Goal: Task Accomplishment & Management: Manage account settings

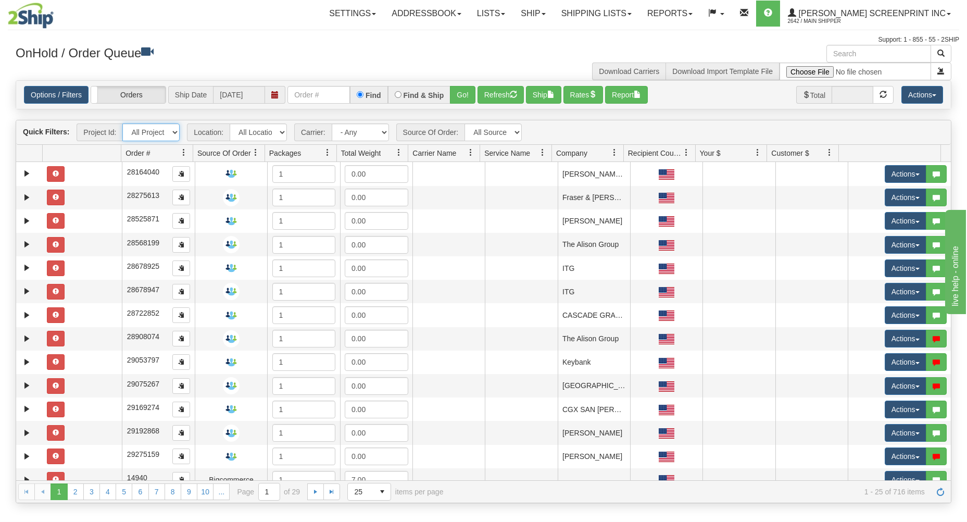
click at [132, 134] on select "All Projects Imagine MP1 MP2 MP3 MP4 MP5 MP6 MP7 MP8 MP9 P100 P101 P102 P103 P1…" at bounding box center [150, 132] width 57 height 18
select select "P12"
click option "P12" at bounding box center [0, 0] width 0 height 0
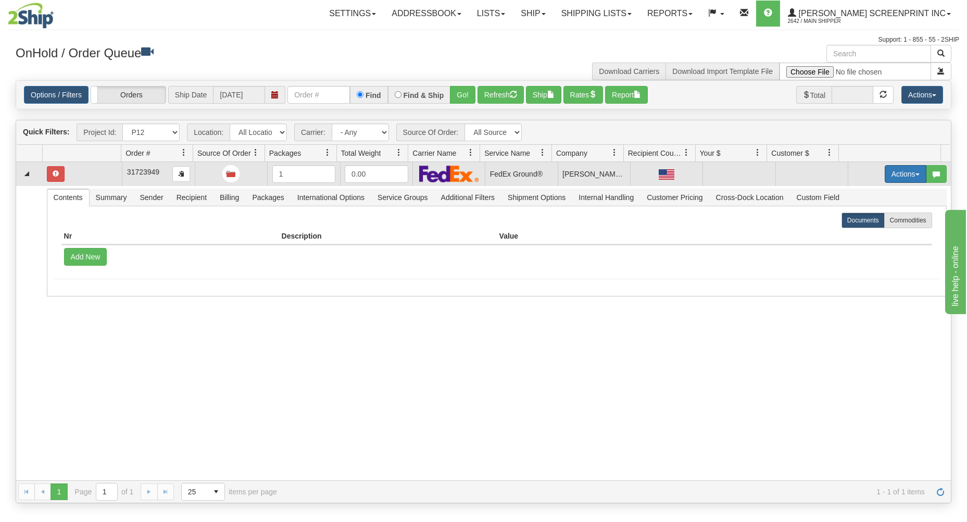
click at [904, 170] on button "Actions" at bounding box center [906, 174] width 42 height 18
click at [882, 194] on link "Open" at bounding box center [883, 194] width 83 height 14
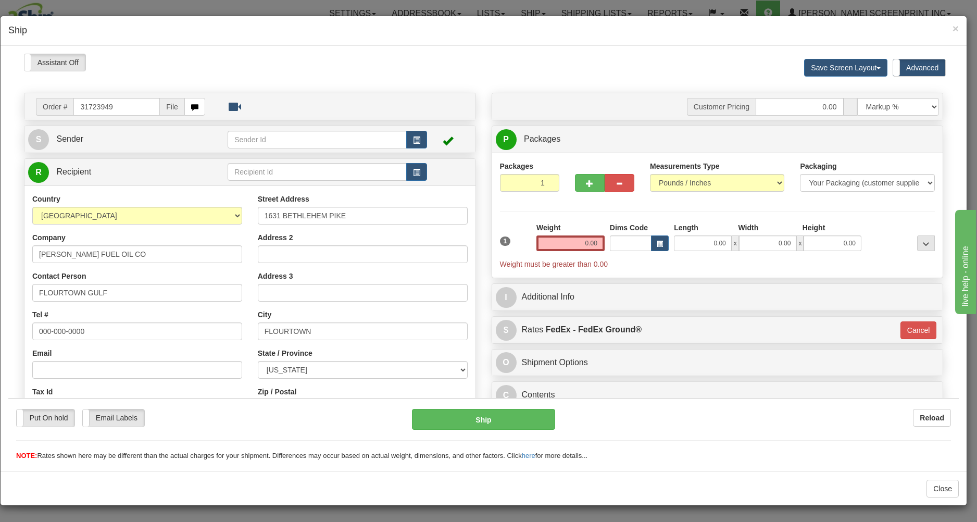
type input "2.60"
type input "92"
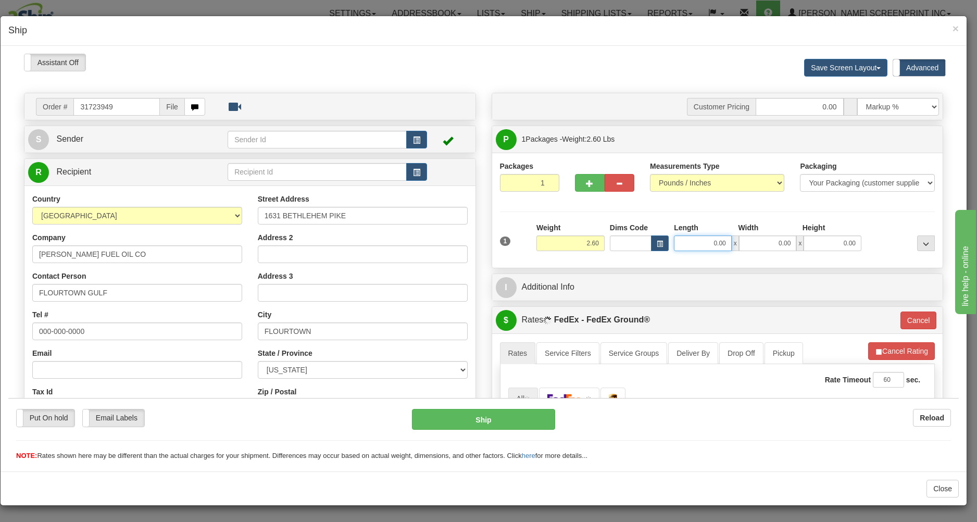
click at [692, 245] on input "0.00" at bounding box center [703, 243] width 58 height 16
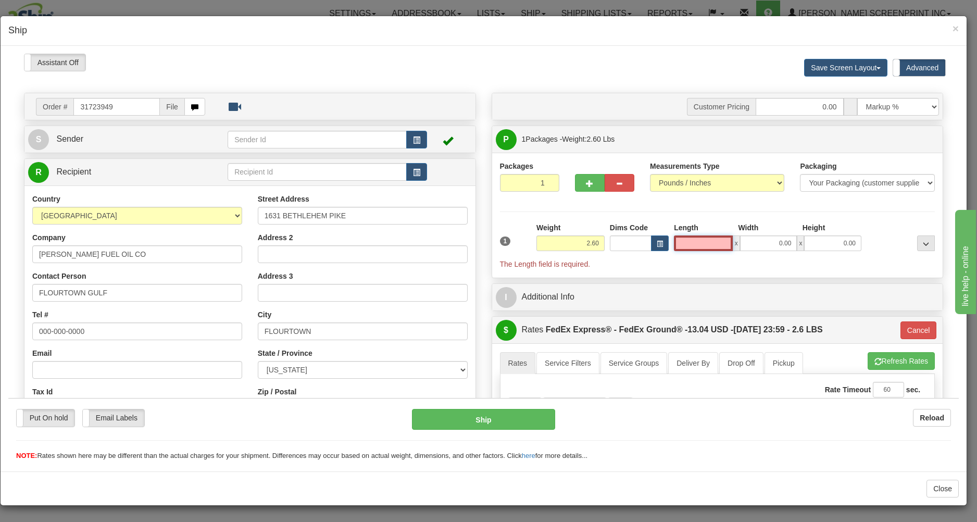
type input "2.65"
type input "92"
type input "2.45"
type input "92"
type input "2.60"
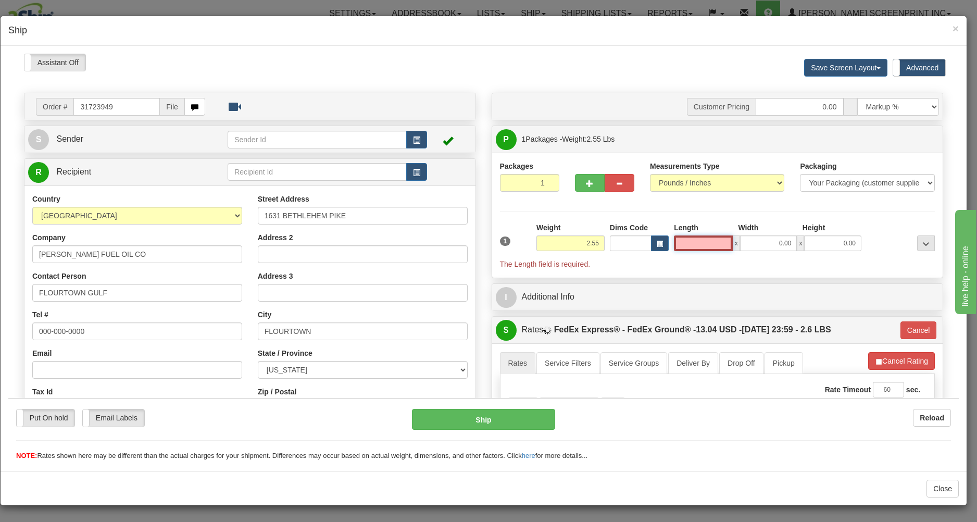
type input "92"
type input "2.60"
type input "92"
type input "0.45"
type input "92"
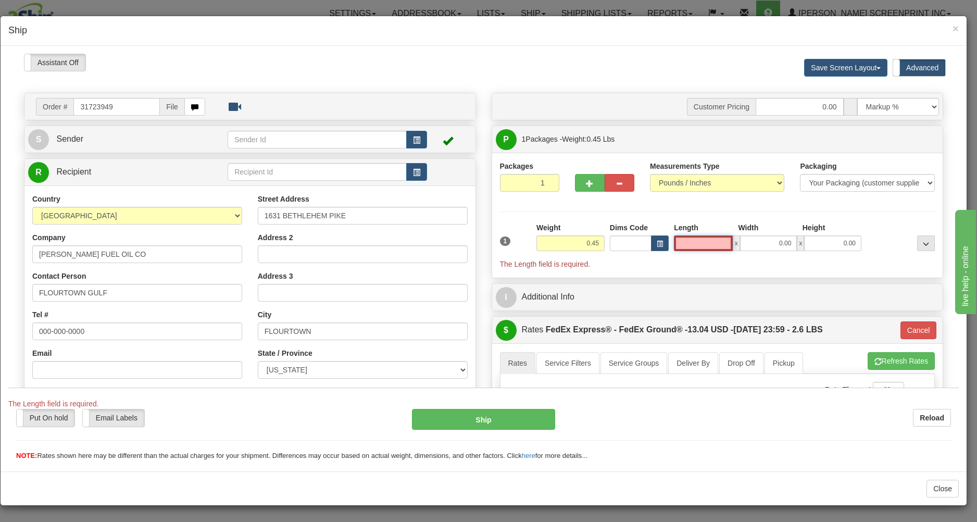
type input "2.60"
type input "92"
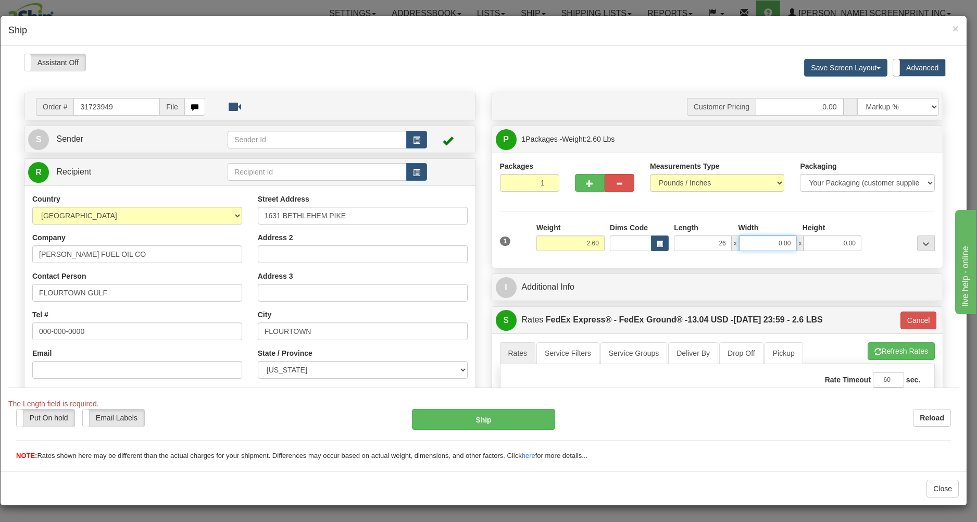
type input "26.00"
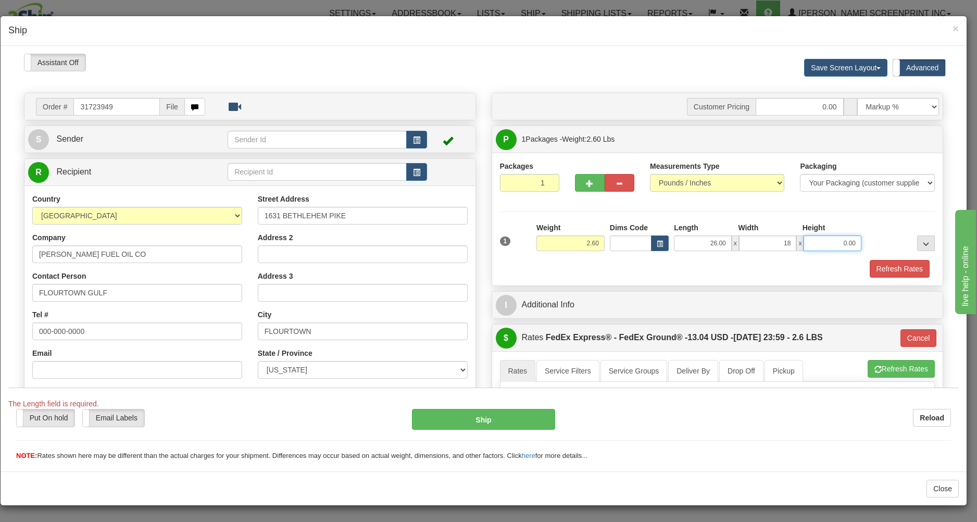
type input "18.00"
type input "2.00"
type input "2.65"
type input "92"
type input "2.55"
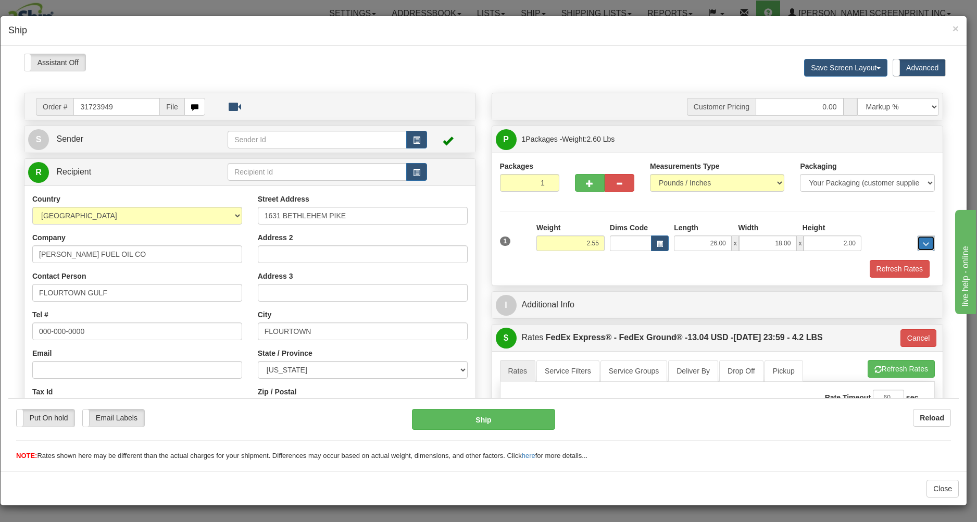
type input "92"
type input "2.50"
type input "92"
type input "2.60"
type input "92"
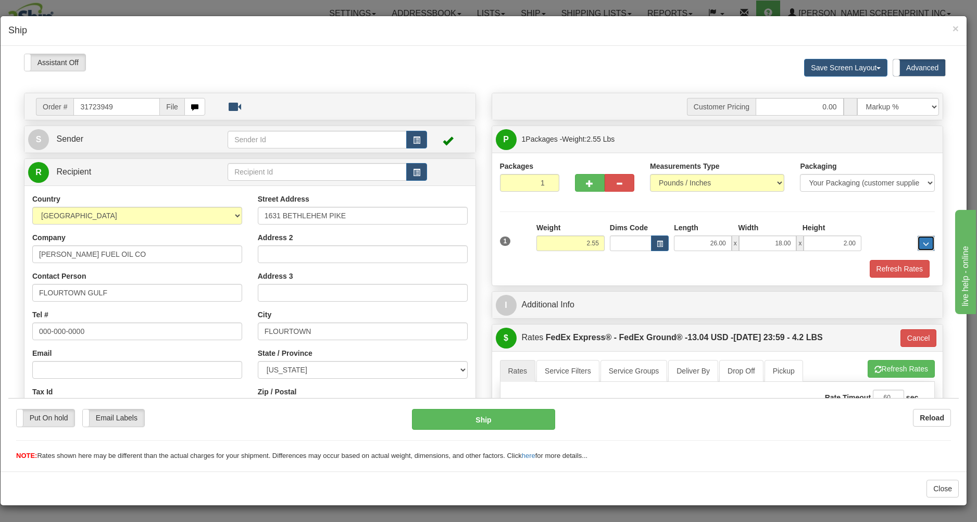
type input "2.60"
click at [697, 277] on div "Refresh Rates" at bounding box center [717, 268] width 440 height 18
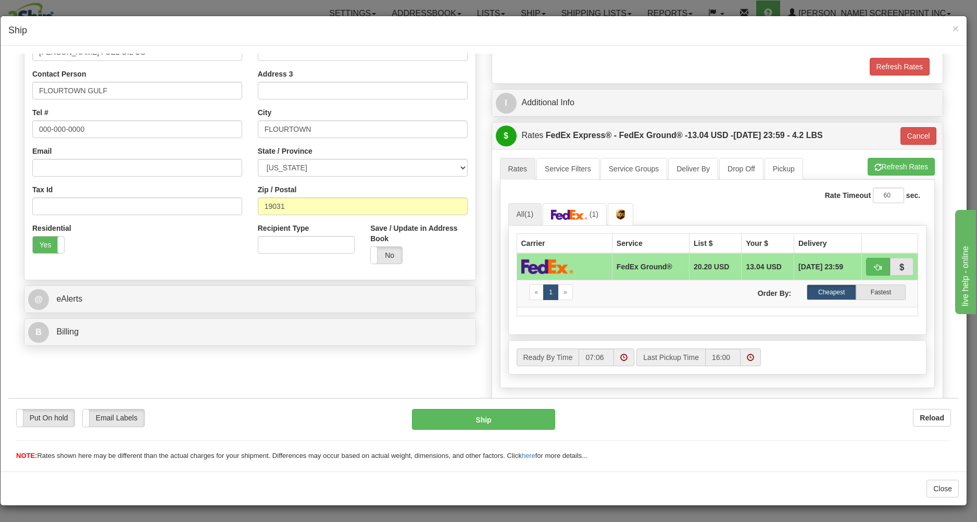
scroll to position [223, 0]
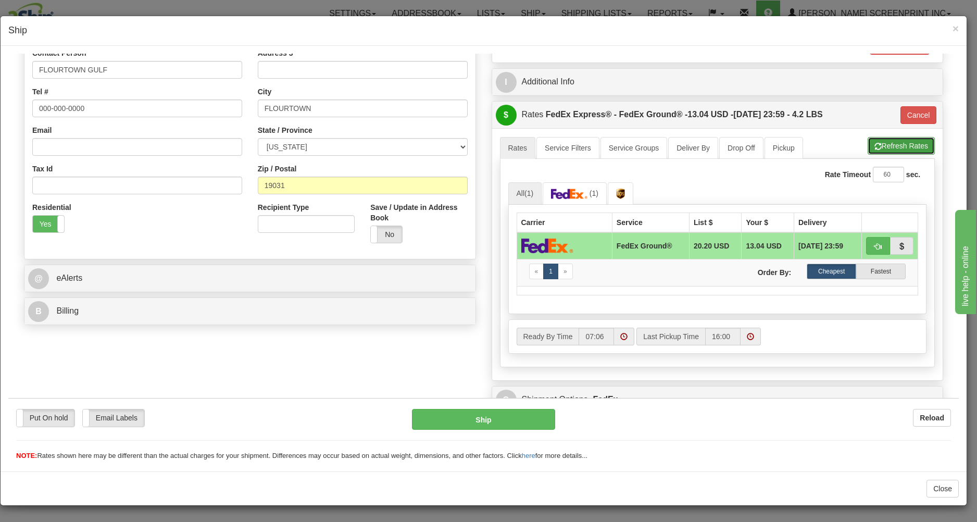
click at [895, 143] on button "Refresh Rates" at bounding box center [900, 145] width 67 height 18
type input "92"
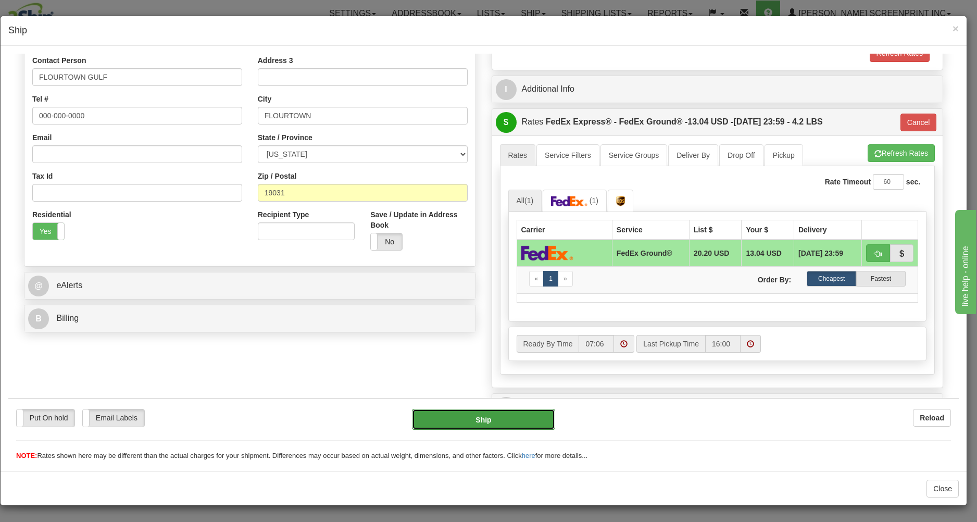
click at [516, 418] on button "Ship" at bounding box center [483, 418] width 143 height 21
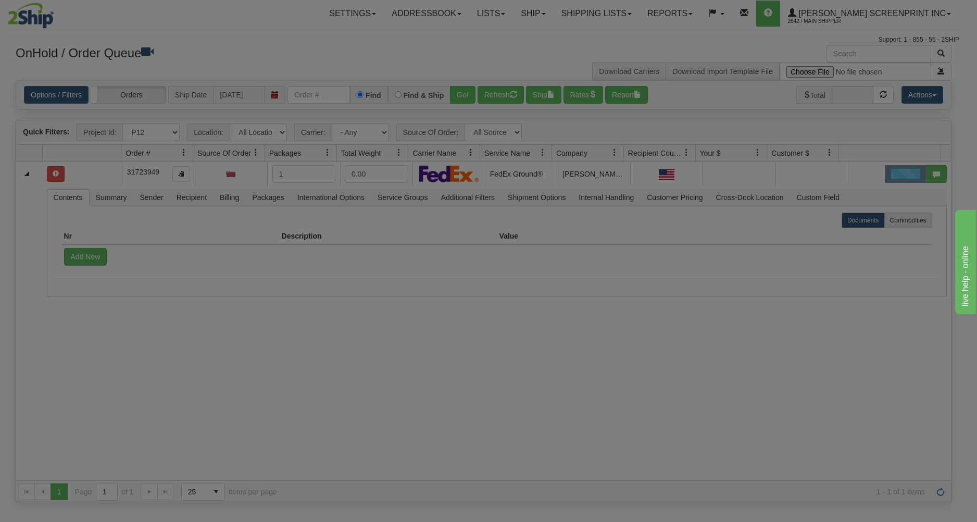
scroll to position [0, 0]
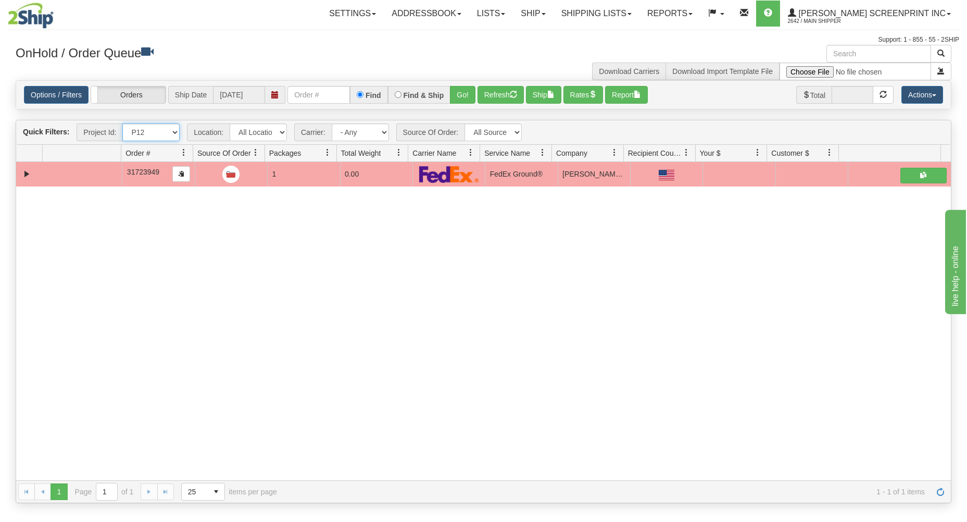
click at [122, 123] on select "All Projects Imagine MP1 MP2 MP3 MP4 MP5 MP6 MP7 MP8 MP9 P100 P101 P102 P103 P1…" at bounding box center [150, 132] width 57 height 18
select select "P14"
click option "P14" at bounding box center [0, 0] width 0 height 0
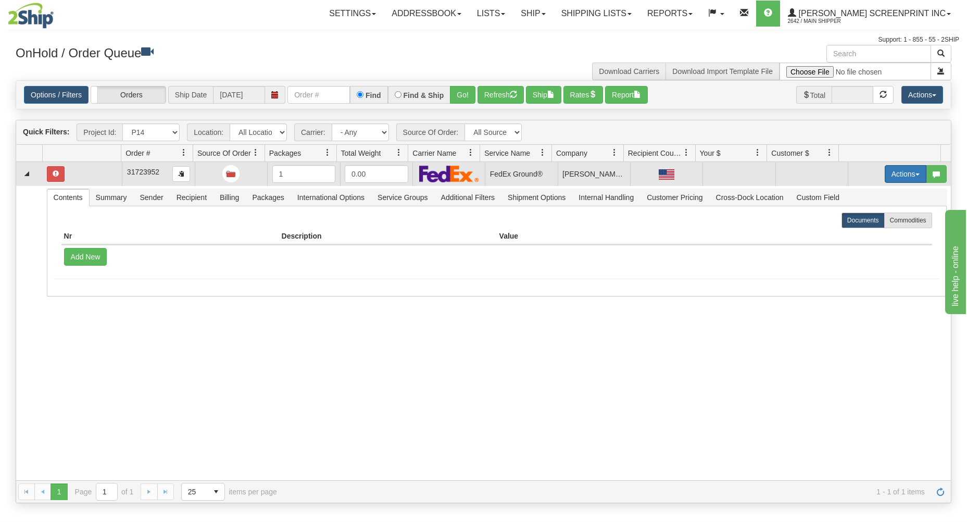
click at [901, 169] on button "Actions" at bounding box center [906, 174] width 42 height 18
click at [864, 195] on span "Open" at bounding box center [865, 193] width 25 height 8
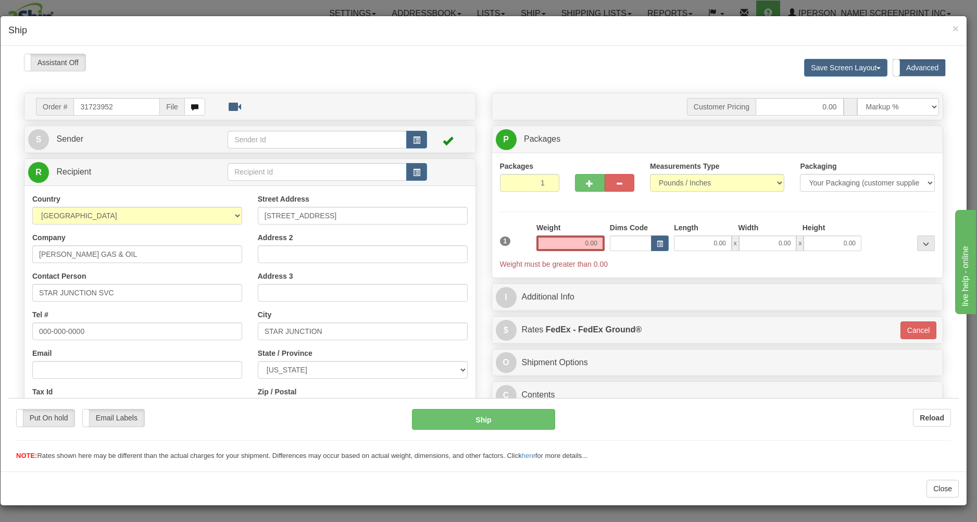
type input "3.30"
type input "92"
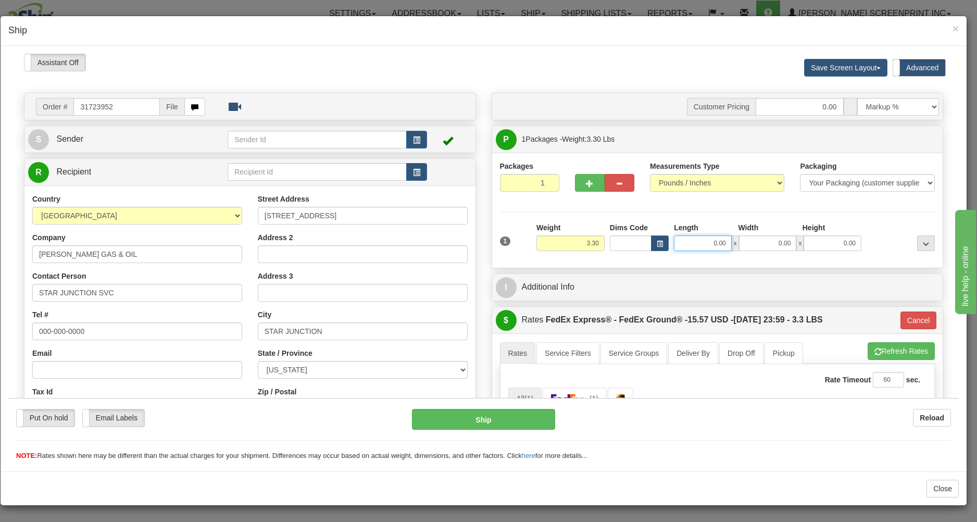
click at [687, 245] on input "0.00" at bounding box center [703, 243] width 58 height 16
type input "26.00"
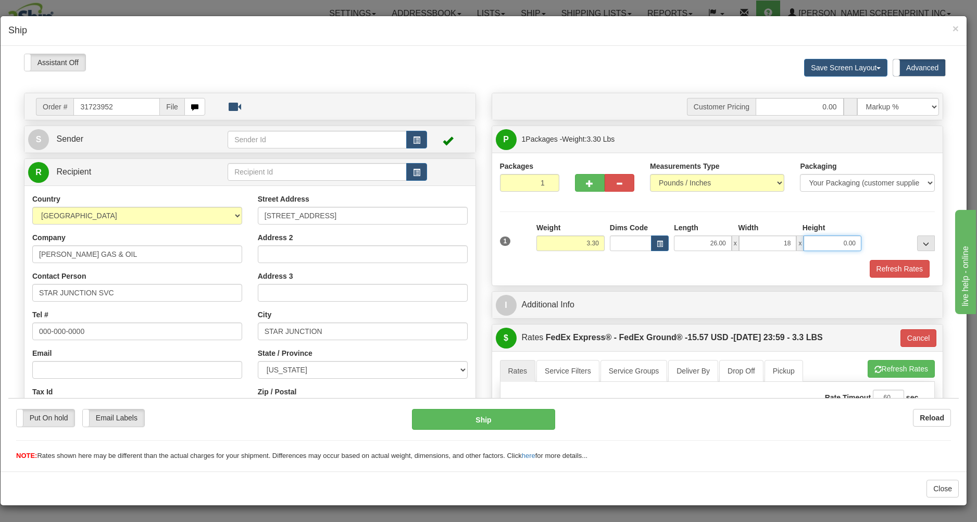
type input "18.00"
type input "2.00"
click at [658, 259] on div at bounding box center [717, 258] width 440 height 1
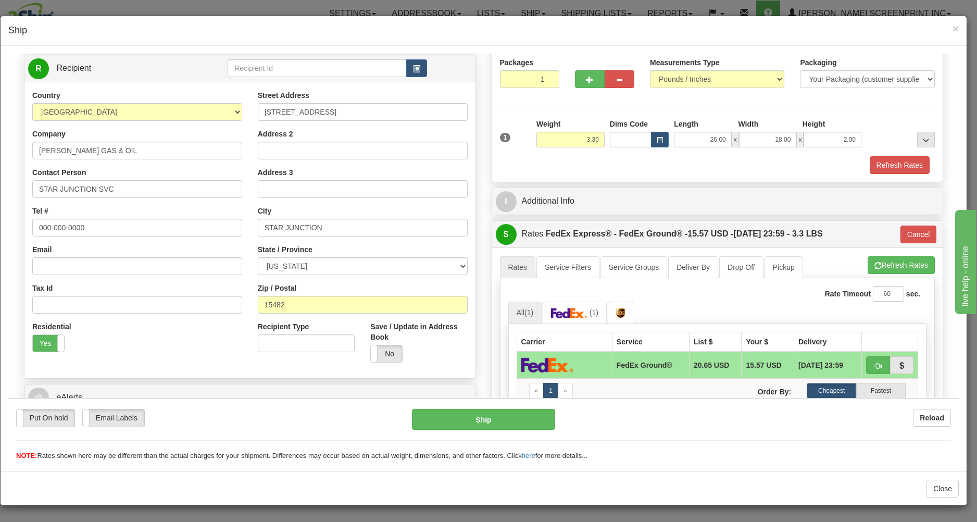
scroll to position [111, 0]
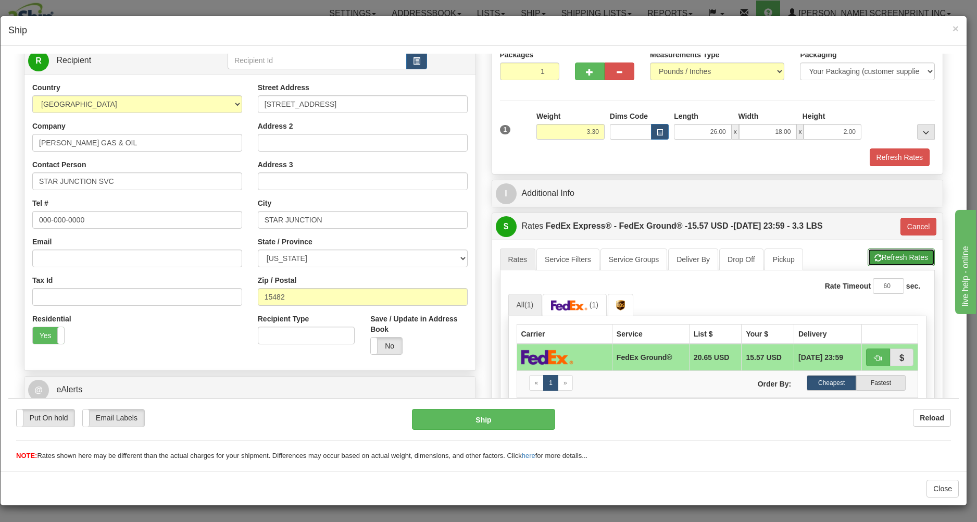
click at [871, 251] on button "Refresh Rates" at bounding box center [900, 257] width 67 height 18
type input "92"
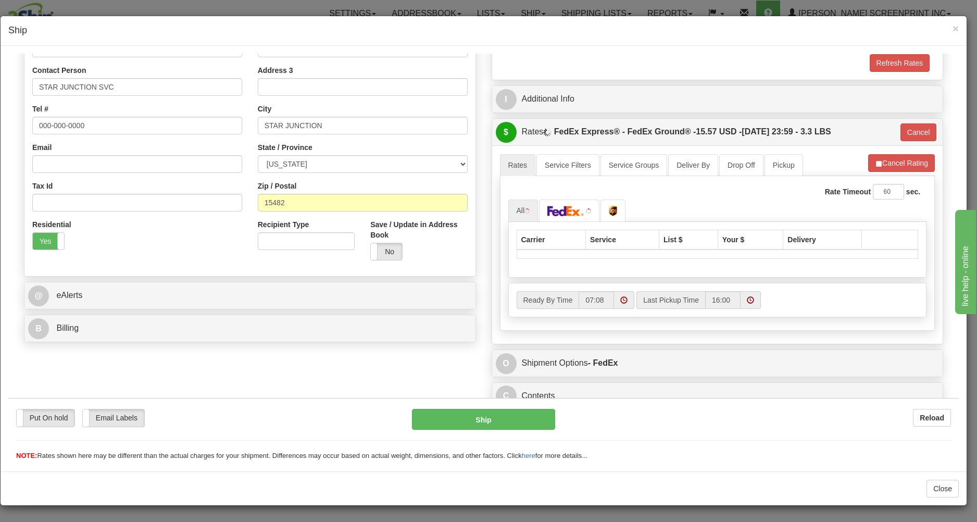
scroll to position [216, 0]
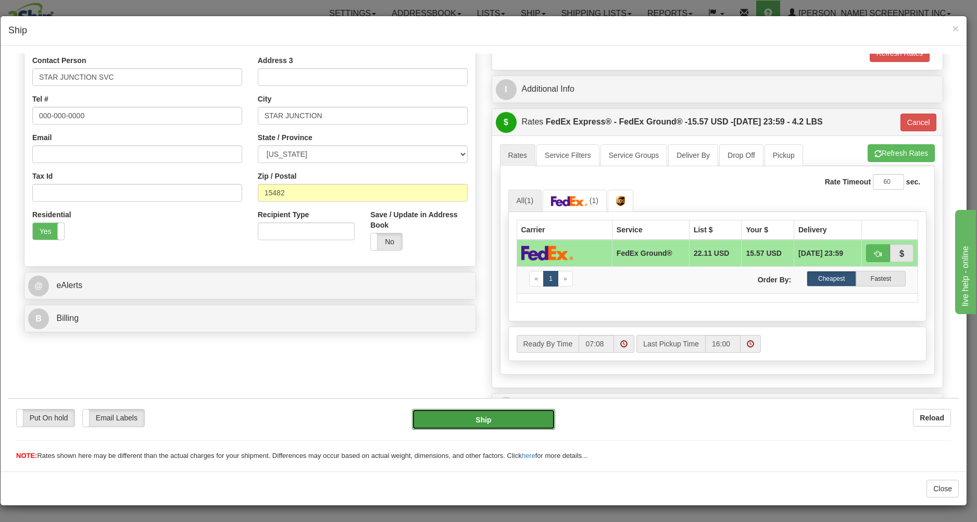
click at [523, 414] on button "Ship" at bounding box center [483, 418] width 143 height 21
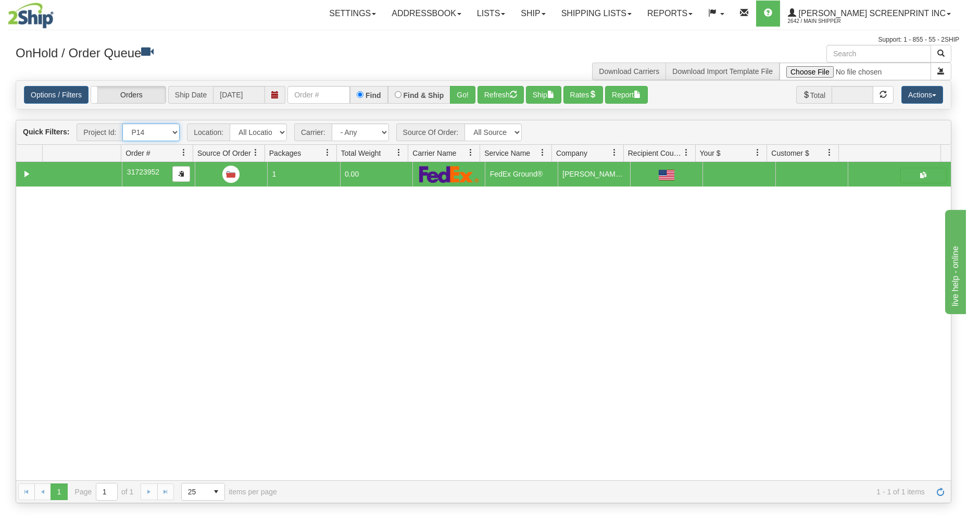
click at [122, 123] on select "All Projects Imagine MP1 MP2 MP3 MP4 MP5 MP6 MP7 MP8 MP9 P100 P101 P102 P103 P1…" at bounding box center [150, 132] width 57 height 18
select select "P13"
click option "P13" at bounding box center [0, 0] width 0 height 0
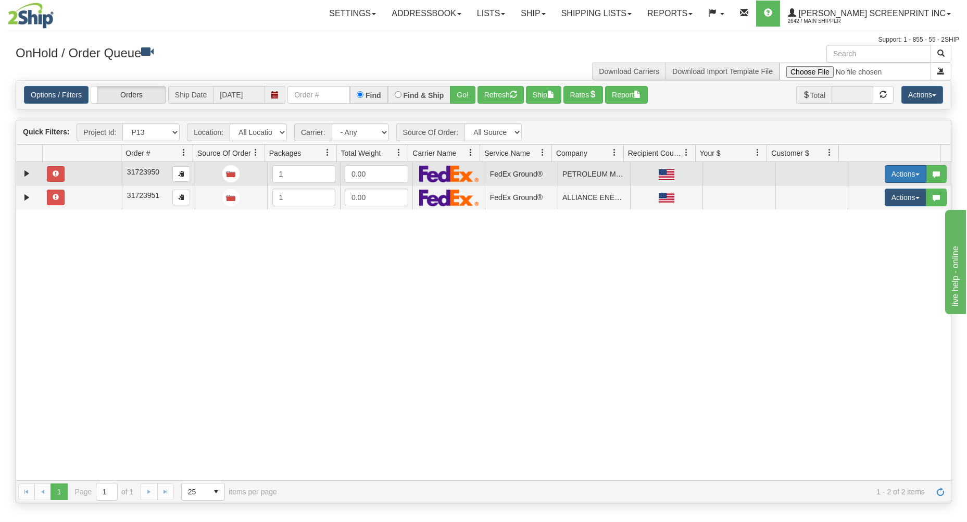
click at [898, 172] on button "Actions" at bounding box center [906, 174] width 42 height 18
click at [856, 193] on span "Open" at bounding box center [865, 193] width 25 height 8
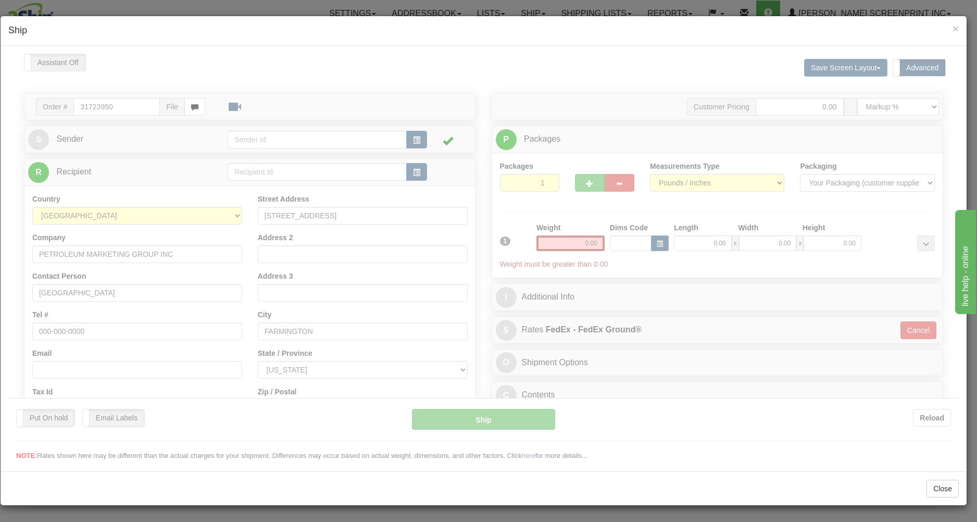
scroll to position [0, 0]
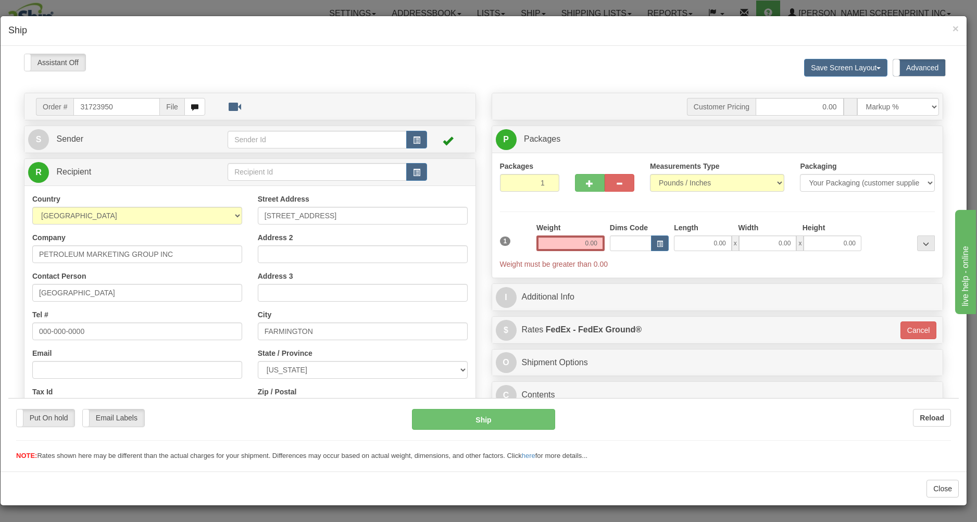
type input "2.70"
type input "92"
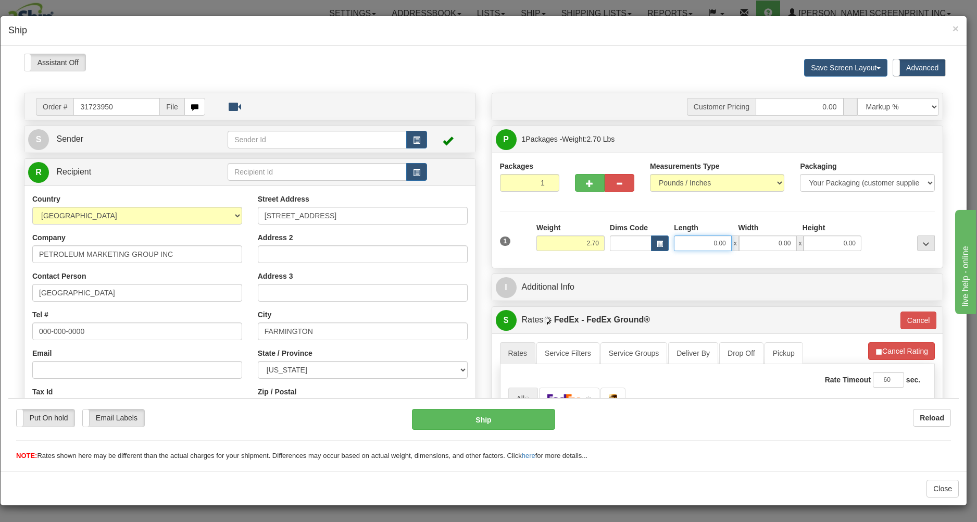
click at [679, 247] on input "0.00" at bounding box center [703, 243] width 58 height 16
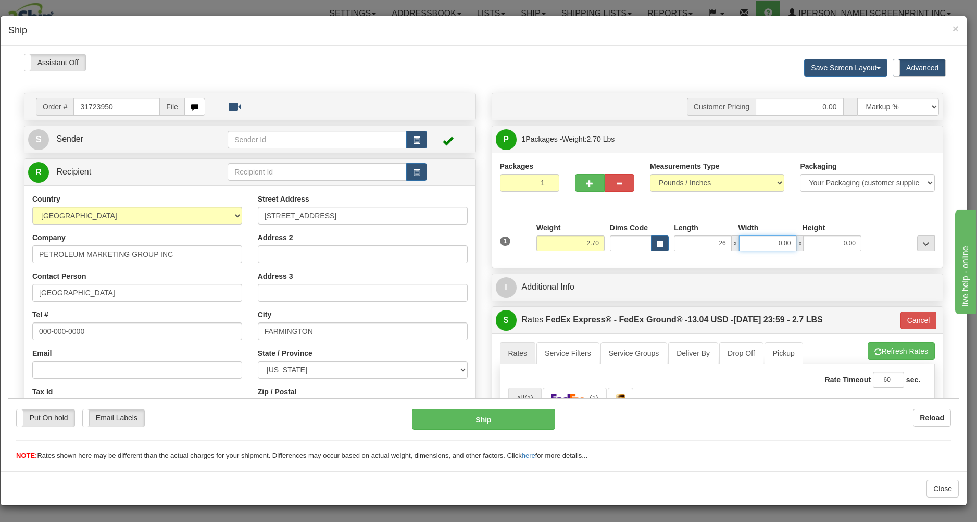
type input "26.00"
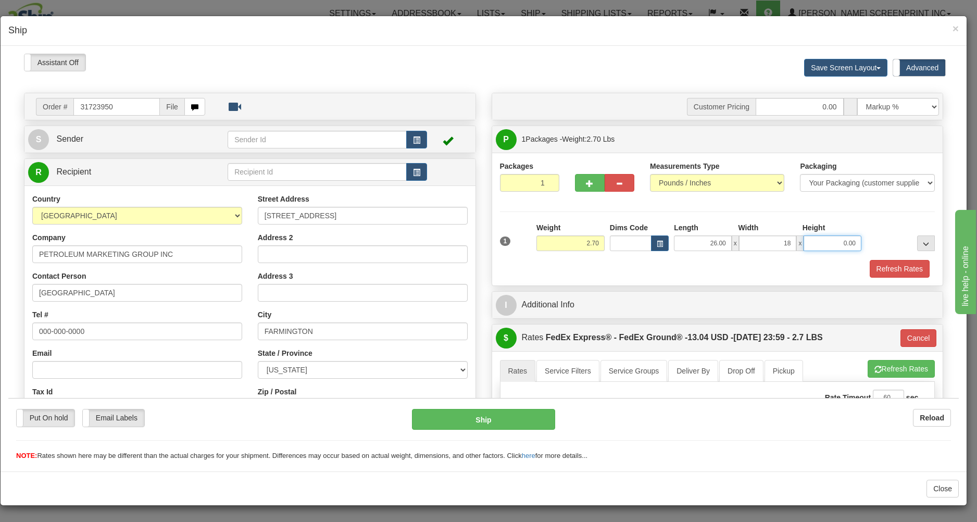
type input "18.00"
type input "2.00"
click at [681, 270] on div "Refresh Rates" at bounding box center [717, 268] width 440 height 18
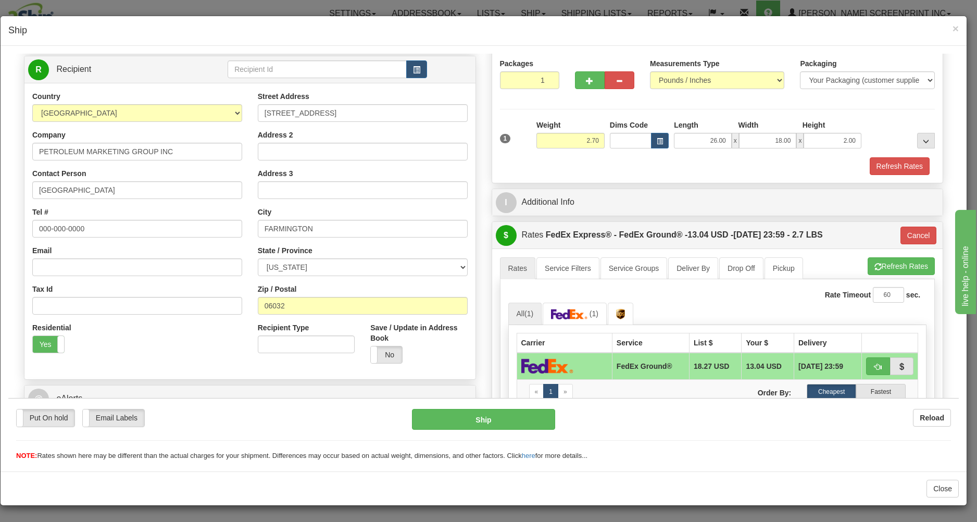
scroll to position [167, 0]
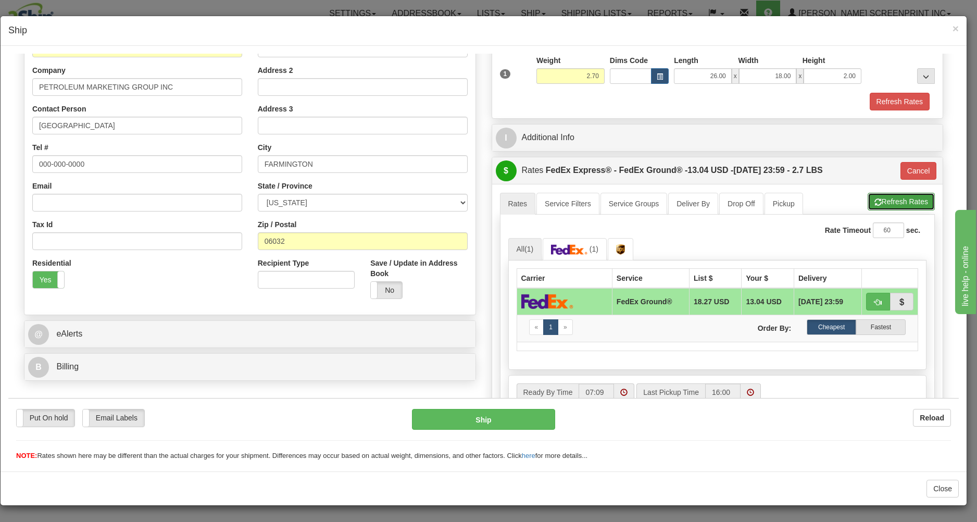
click at [877, 199] on button "Refresh Rates" at bounding box center [900, 201] width 67 height 18
type input "92"
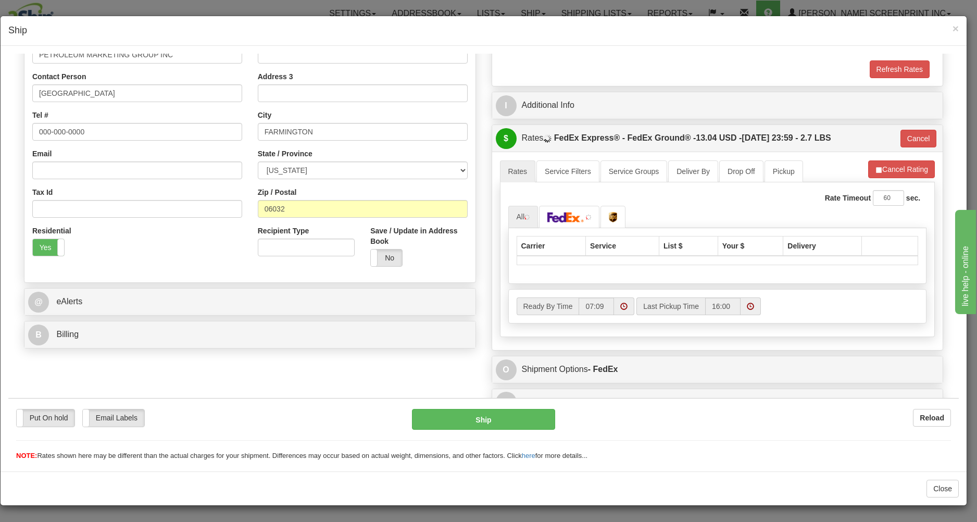
scroll to position [216, 0]
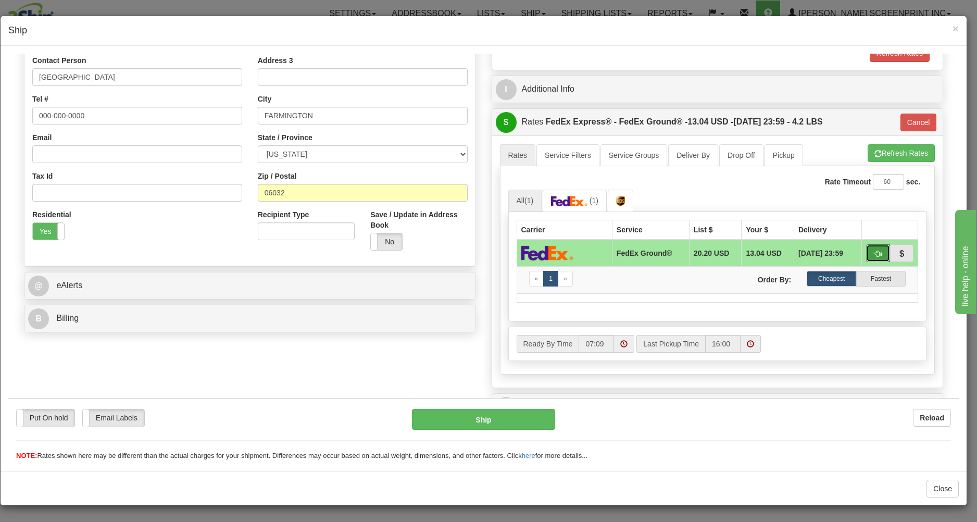
click at [866, 252] on button "button" at bounding box center [878, 253] width 24 height 18
click at [523, 418] on button "Ship" at bounding box center [483, 418] width 143 height 21
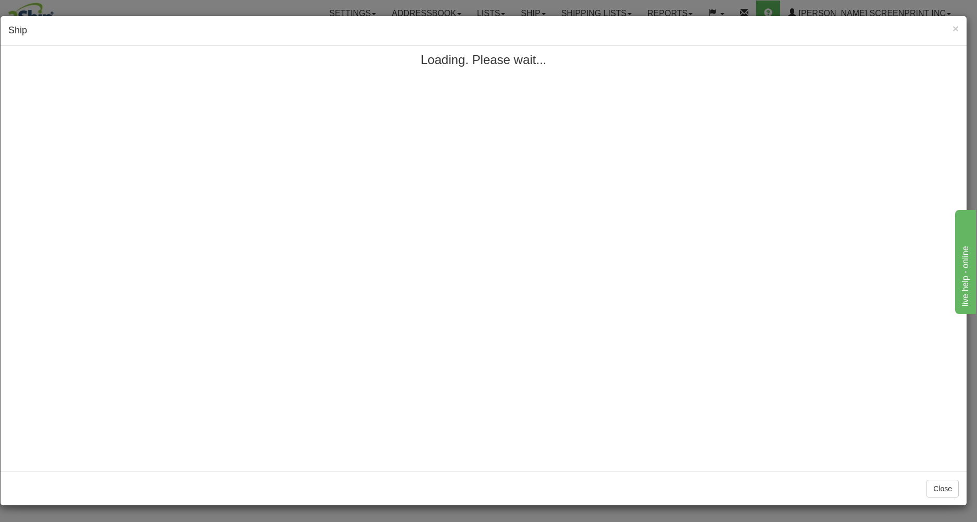
scroll to position [0, 0]
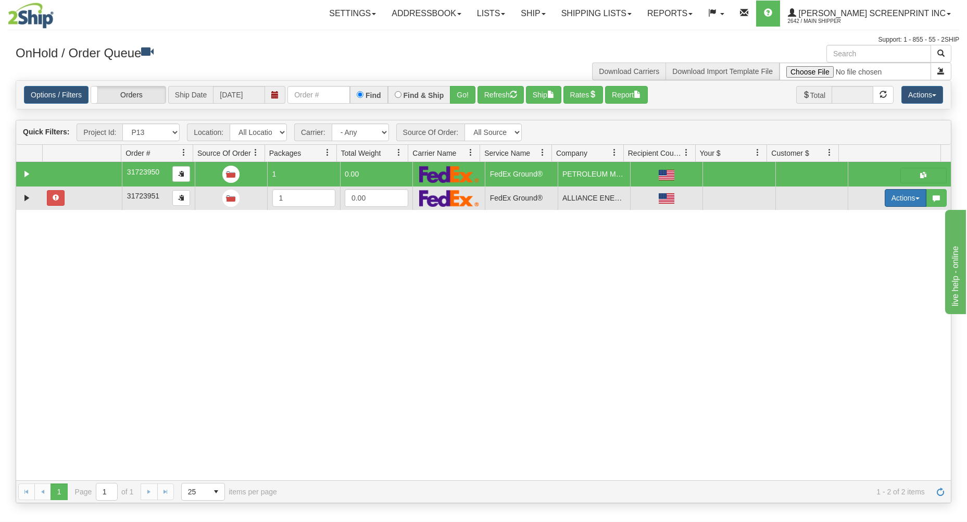
click at [905, 195] on button "Actions" at bounding box center [906, 198] width 42 height 18
click at [872, 218] on link "Open" at bounding box center [883, 218] width 83 height 14
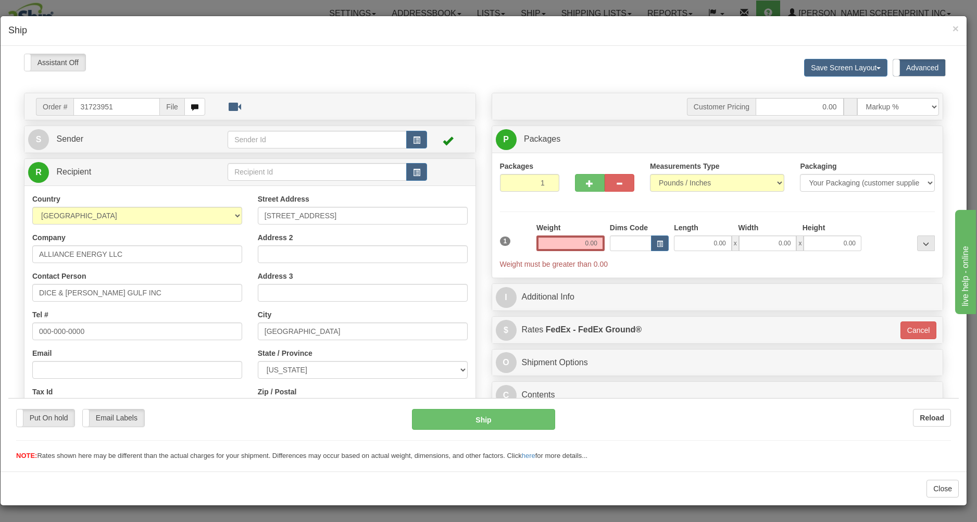
type input "2.70"
type input "92"
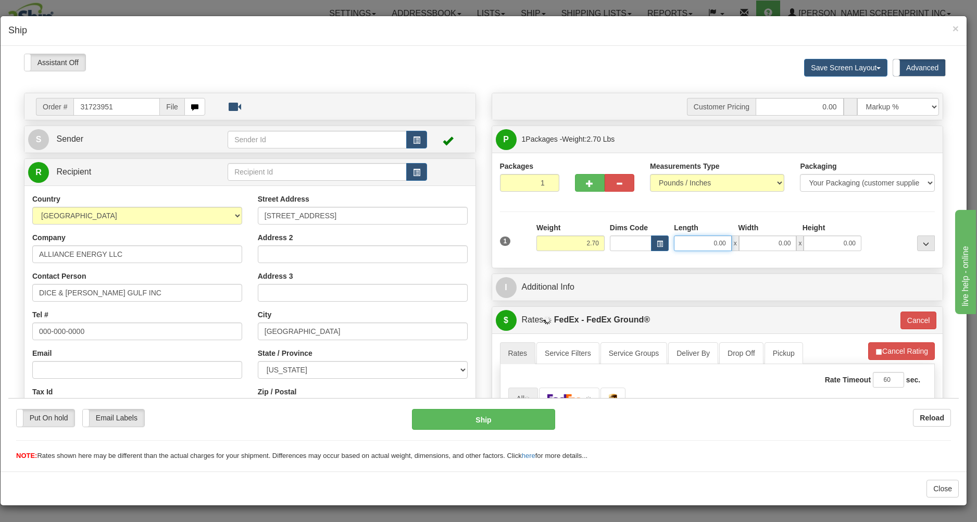
click at [696, 245] on input "0.00" at bounding box center [703, 243] width 58 height 16
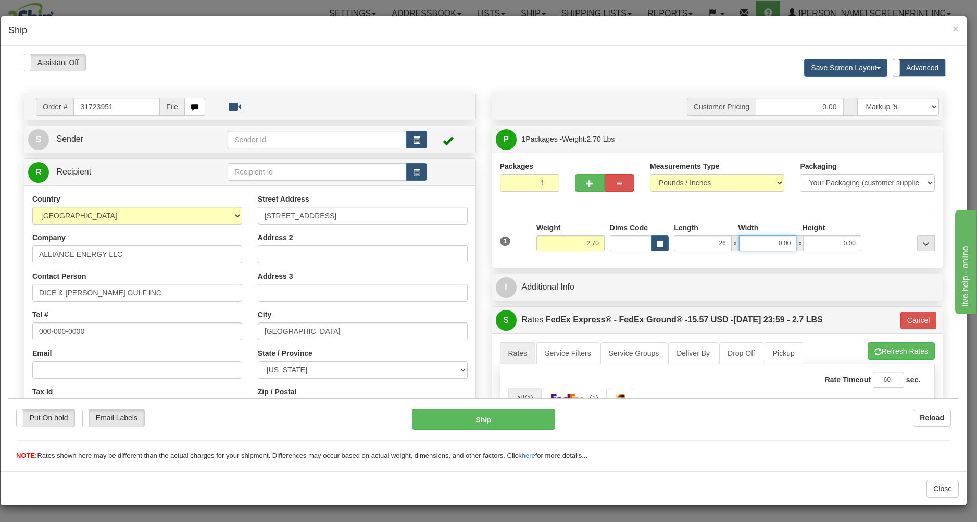
type input "26.00"
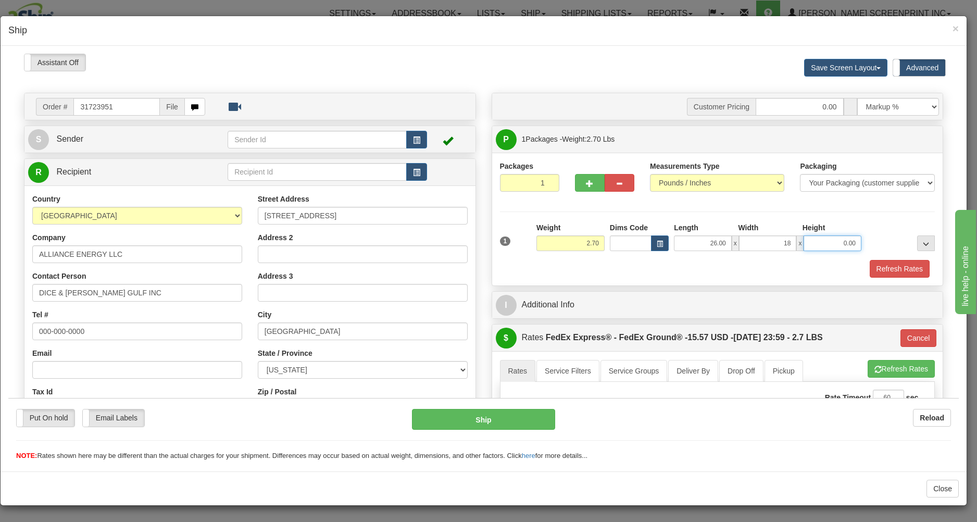
type input "18.00"
type input "2.00"
click at [697, 259] on div "1 Weight 2.70 Dims Code x x" at bounding box center [717, 240] width 440 height 37
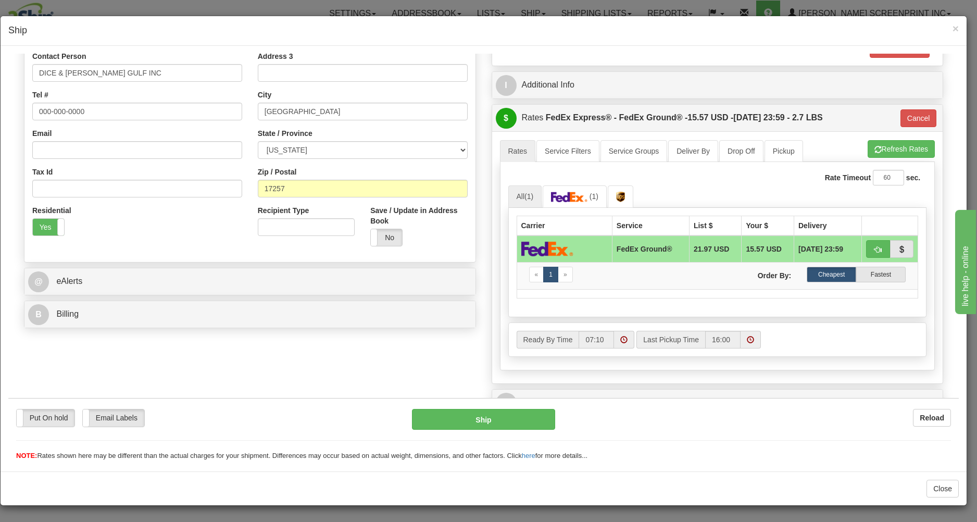
scroll to position [223, 0]
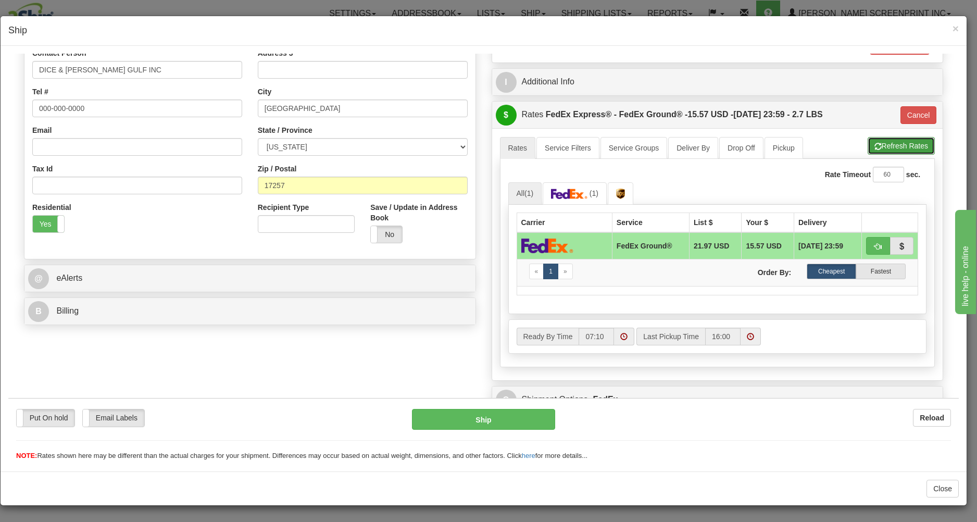
click at [894, 143] on button "Refresh Rates" at bounding box center [900, 145] width 67 height 18
type input "92"
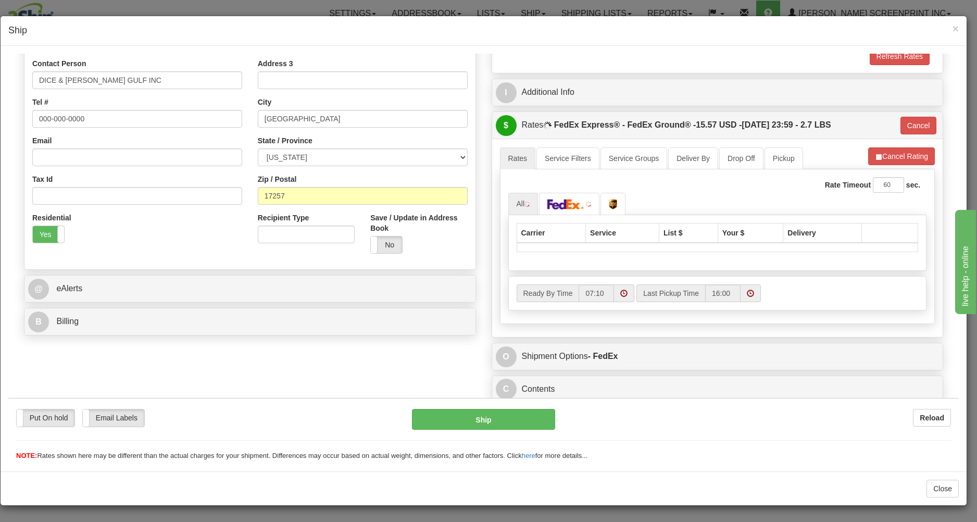
scroll to position [216, 0]
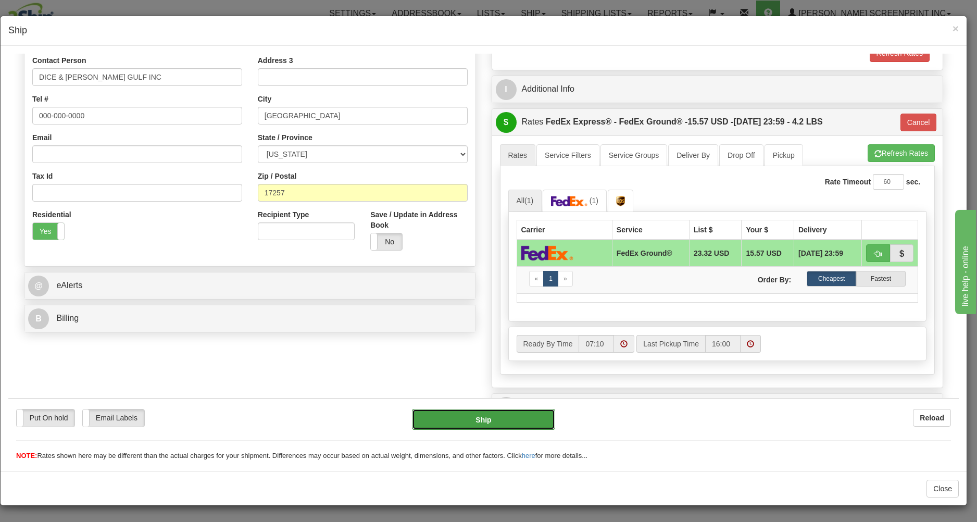
click at [517, 412] on button "Ship" at bounding box center [483, 418] width 143 height 21
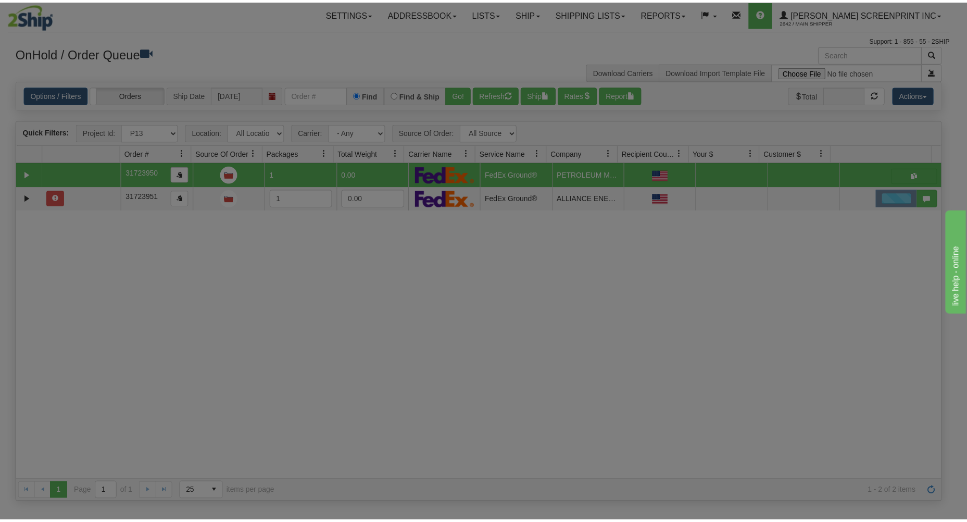
scroll to position [0, 0]
